Goal: Task Accomplishment & Management: Manage account settings

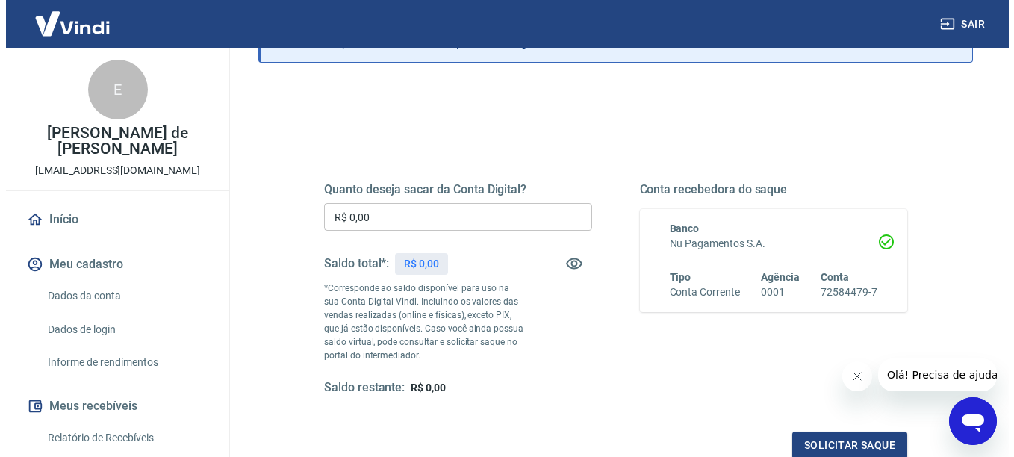
scroll to position [120, 0]
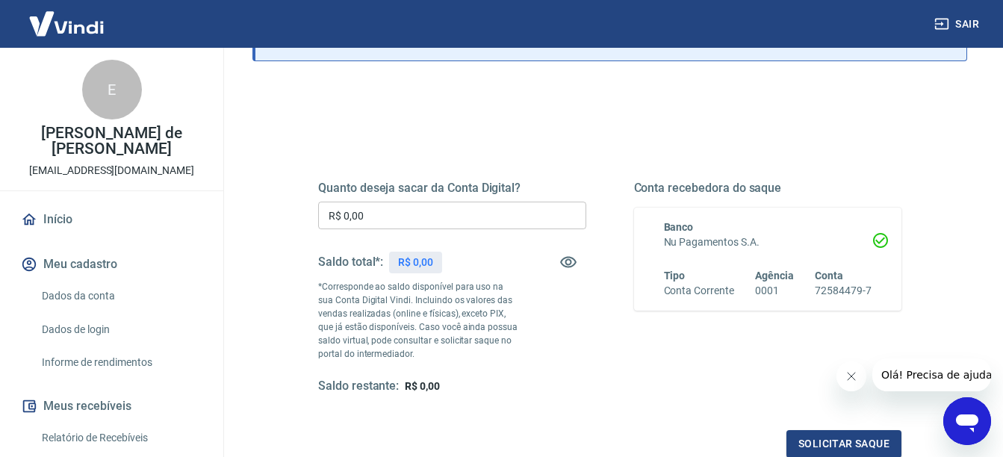
click at [560, 238] on div "Quanto deseja sacar da Conta Digital? R$ 0,00 ​ Saldo total*: R$ 0,00 *Correspo…" at bounding box center [452, 288] width 268 height 214
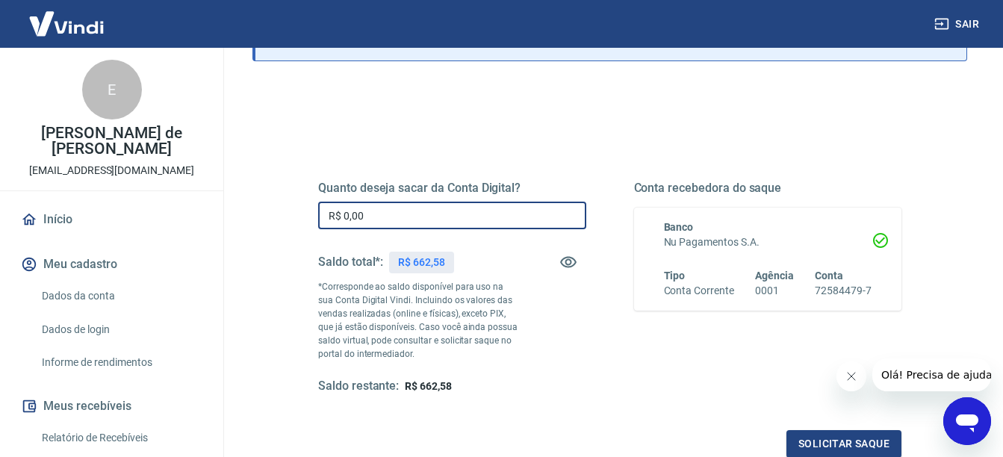
click at [460, 222] on input "R$ 0,00" at bounding box center [452, 216] width 268 height 28
type input "R$ 662,58"
click at [807, 443] on button "Solicitar saque" at bounding box center [844, 444] width 115 height 28
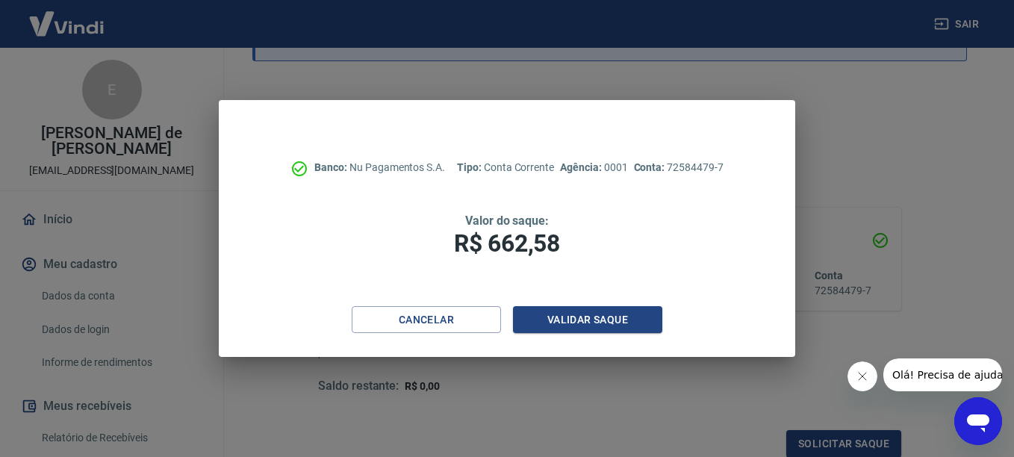
click at [568, 340] on div "Cancelar Validar saque" at bounding box center [507, 332] width 576 height 52
click at [571, 320] on button "Validar saque" at bounding box center [587, 320] width 149 height 28
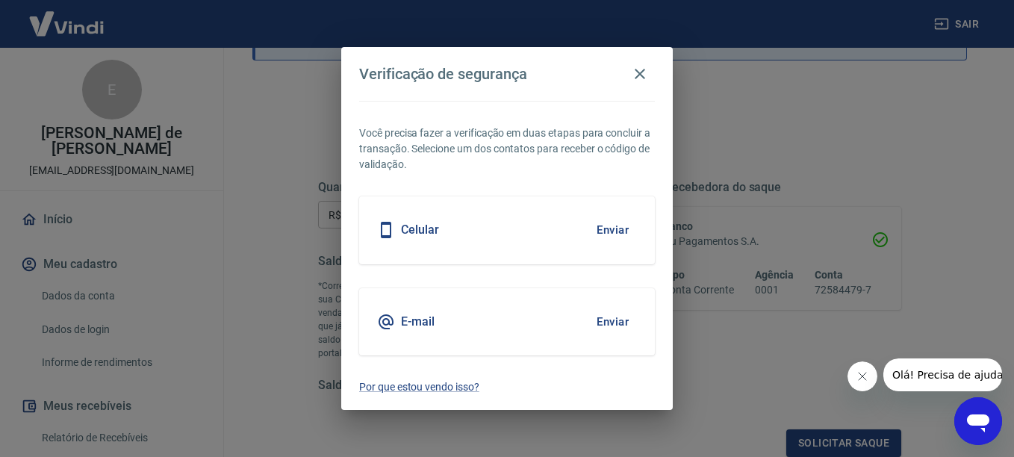
click at [605, 228] on button "Enviar" at bounding box center [613, 229] width 49 height 31
click at [427, 220] on body "Sair E Elizabete Silva de Liz do Prado firenzemoveisedecoracao@gmail.com Início…" at bounding box center [507, 108] width 1014 height 457
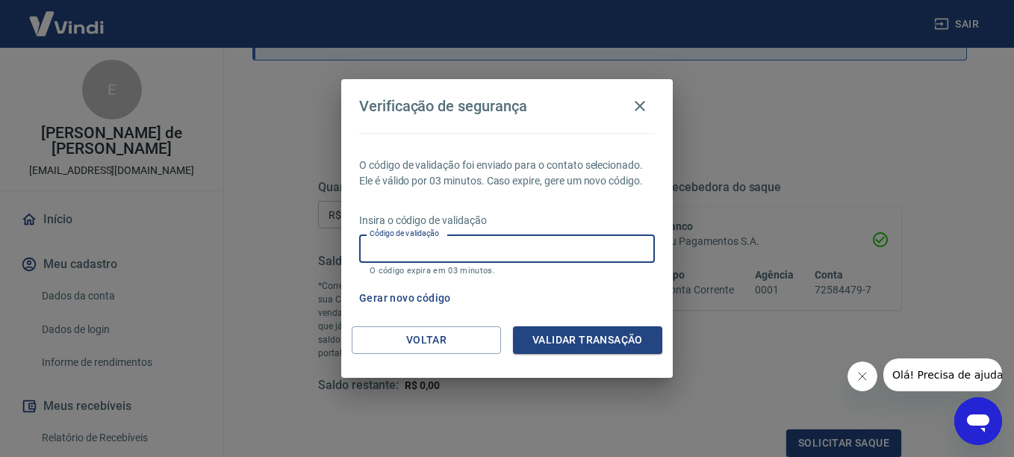
click at [551, 235] on input "Código de validação" at bounding box center [507, 249] width 296 height 28
type input "320186"
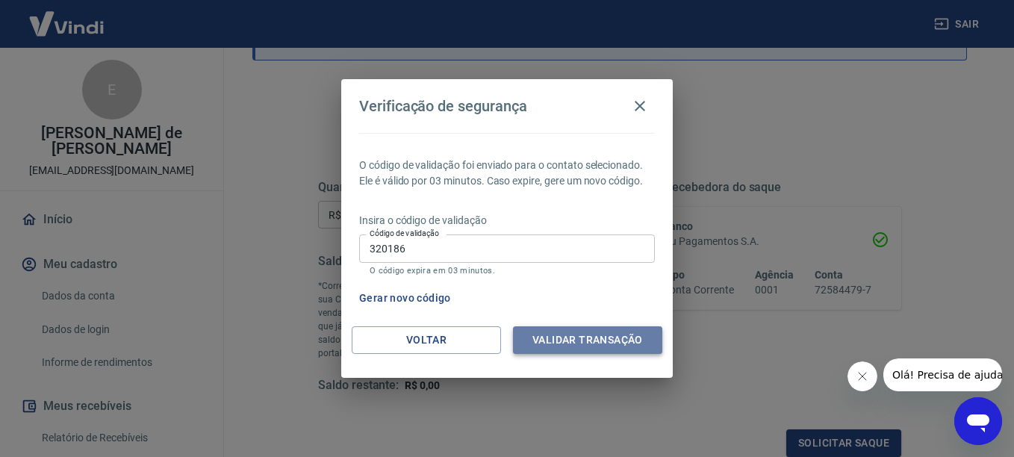
click at [600, 335] on button "Validar transação" at bounding box center [587, 340] width 149 height 28
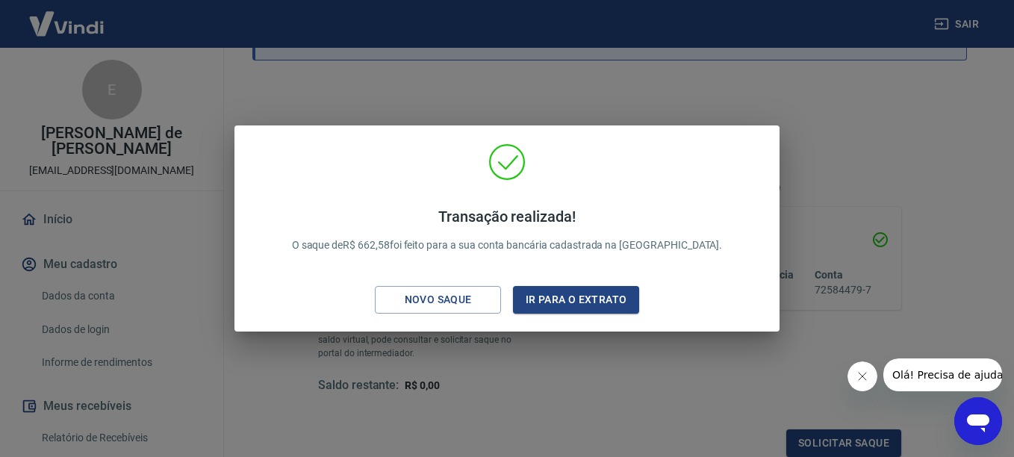
click at [633, 94] on div "Transação realizada! O saque de R$ 662,58 foi feito para a sua conta bancária c…" at bounding box center [507, 228] width 1014 height 457
